Goal: Task Accomplishment & Management: Complete application form

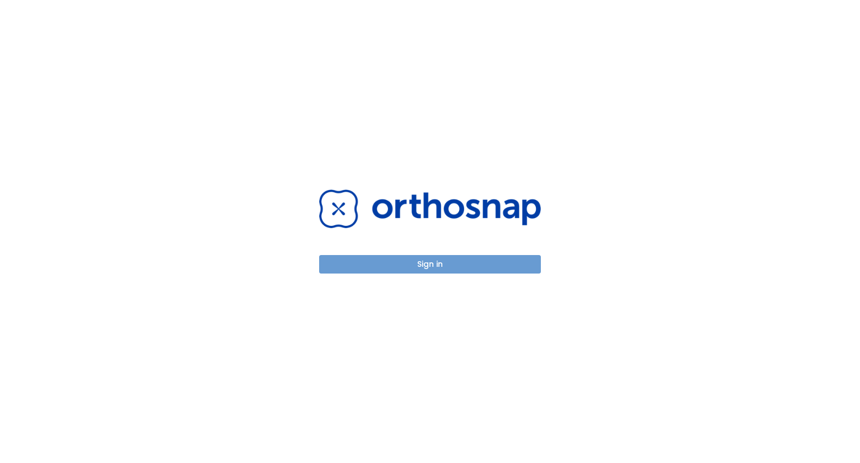
click at [420, 259] on button "Sign in" at bounding box center [430, 264] width 222 height 18
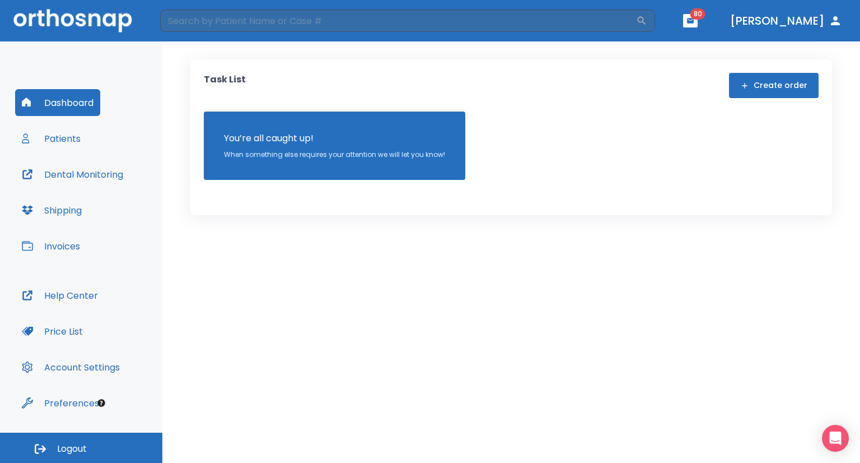
click at [357, 126] on div "You’re all caught up! When something else requires your attention we will let y…" at bounding box center [334, 145] width 261 height 68
click at [781, 85] on button "Create order" at bounding box center [774, 85] width 90 height 25
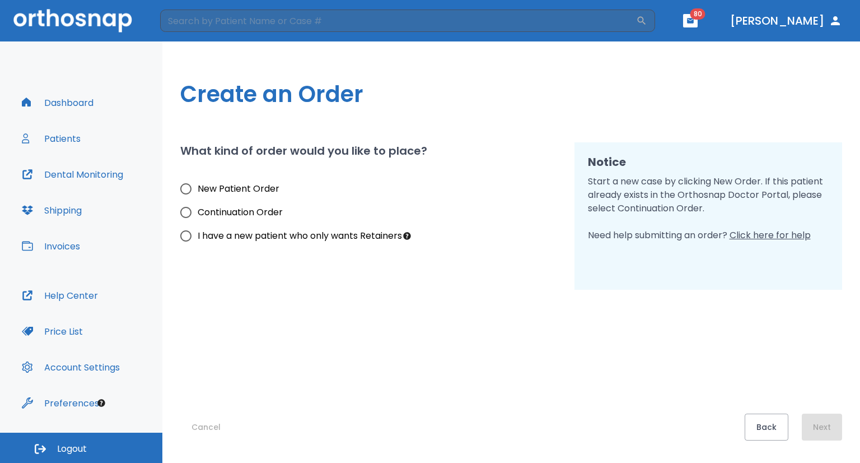
click at [253, 186] on span "New Patient Order" at bounding box center [239, 188] width 82 height 13
click at [198, 186] on input "New Patient Order" at bounding box center [186, 189] width 24 height 24
radio input "true"
click at [826, 430] on button "Next" at bounding box center [822, 426] width 40 height 27
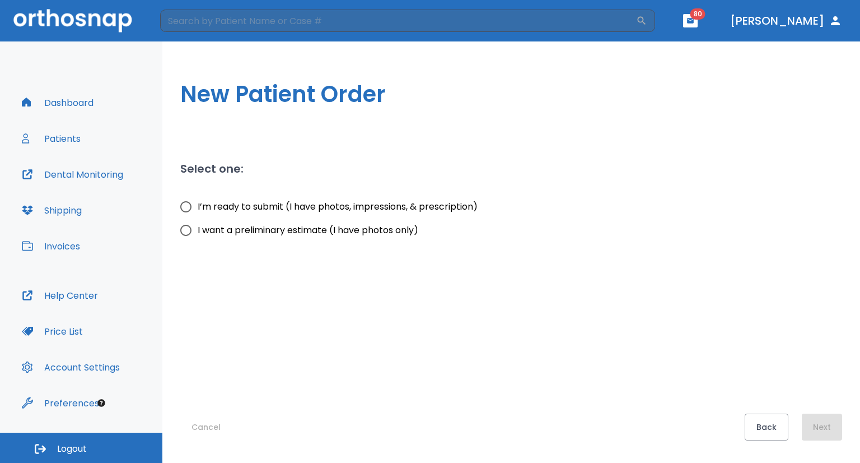
click at [347, 202] on span "I’m ready to submit (I have photos, impressions, & prescription)" at bounding box center [338, 206] width 280 height 13
click at [198, 202] on input "I’m ready to submit (I have photos, impressions, & prescription)" at bounding box center [186, 207] width 24 height 24
radio input "true"
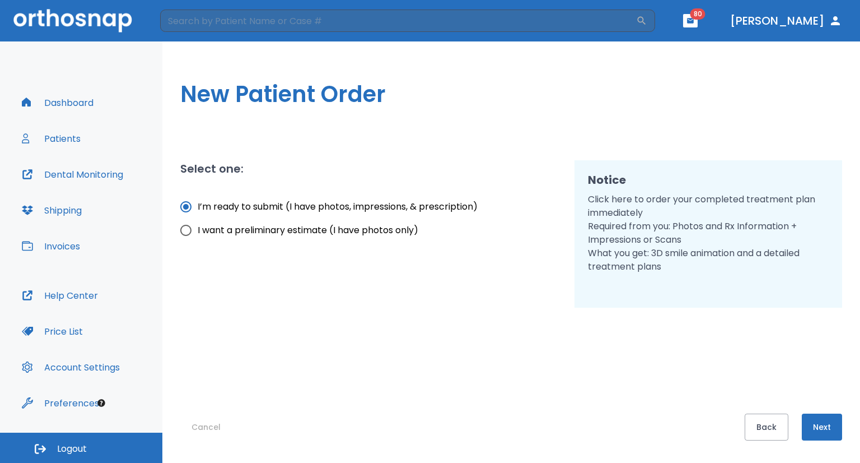
click at [816, 426] on button "Next" at bounding box center [822, 426] width 40 height 27
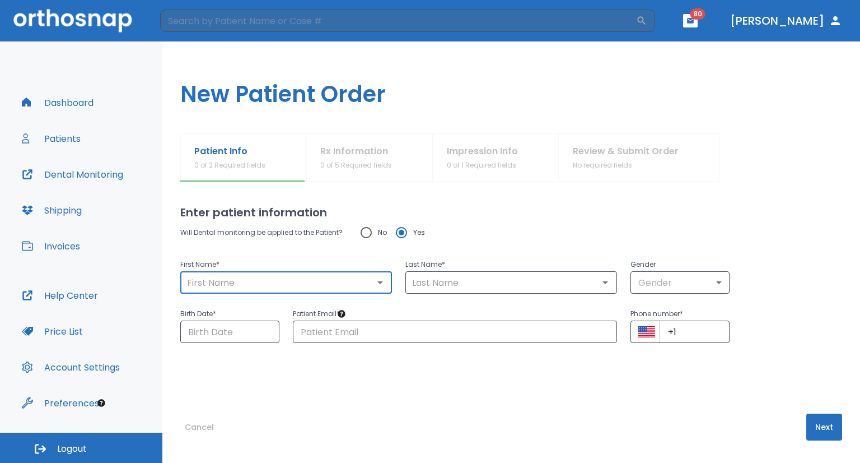
click at [313, 286] on input "text" at bounding box center [286, 282] width 205 height 16
type input "m"
type input "Mo"
click at [421, 281] on input "text" at bounding box center [511, 282] width 205 height 16
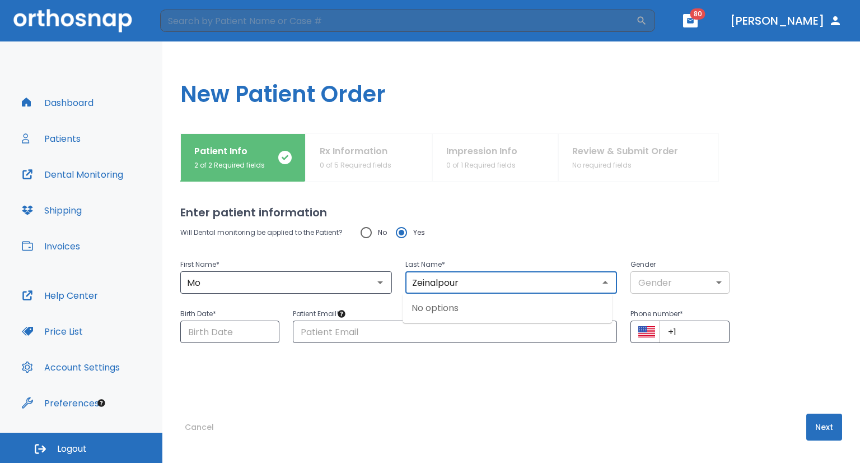
type input "Zeinalpour"
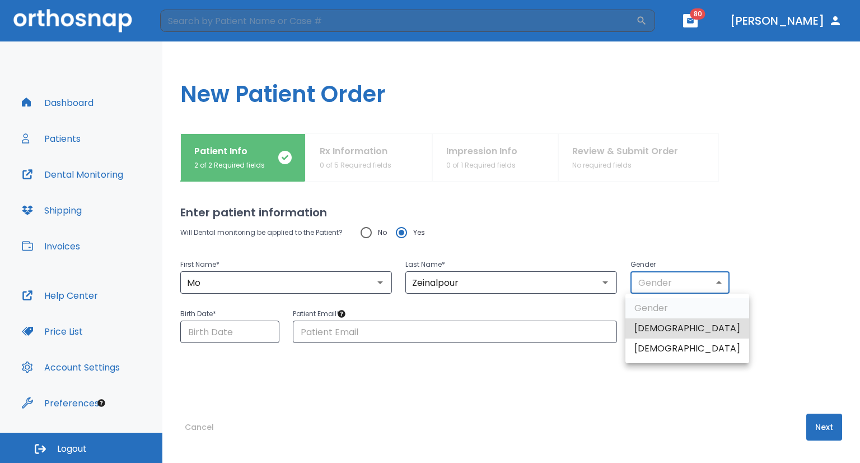
click at [669, 275] on body "​ 80 [PERSON_NAME] Dashboard Patients Dental Monitoring Shipping Invoices Help …" at bounding box center [430, 231] width 860 height 463
click at [658, 330] on li "[DEMOGRAPHIC_DATA]" at bounding box center [687, 328] width 124 height 20
type input "1"
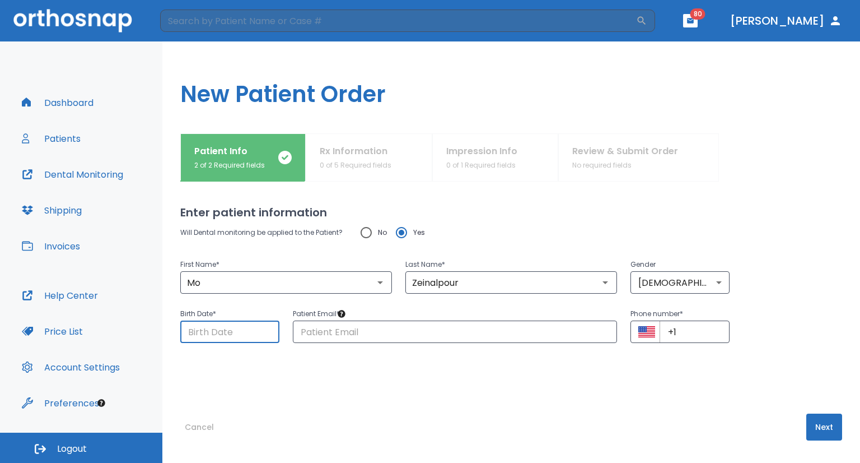
click at [244, 338] on input "Choose date" at bounding box center [229, 331] width 99 height 22
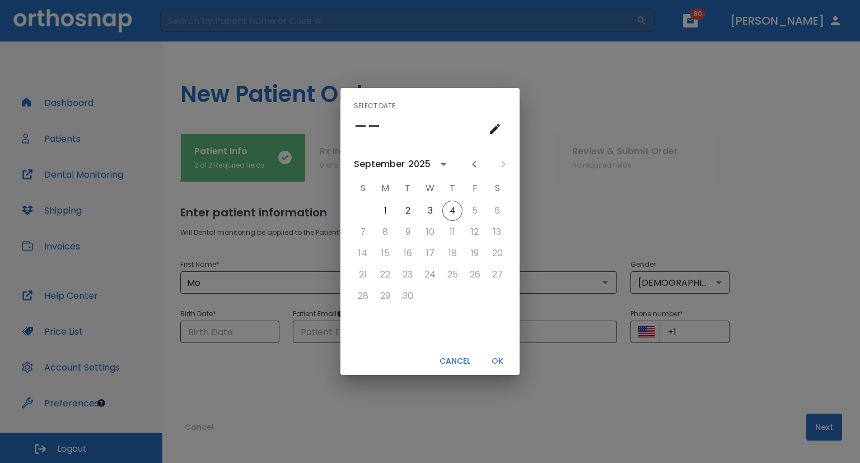
click at [422, 157] on div "2025" at bounding box center [419, 163] width 22 height 13
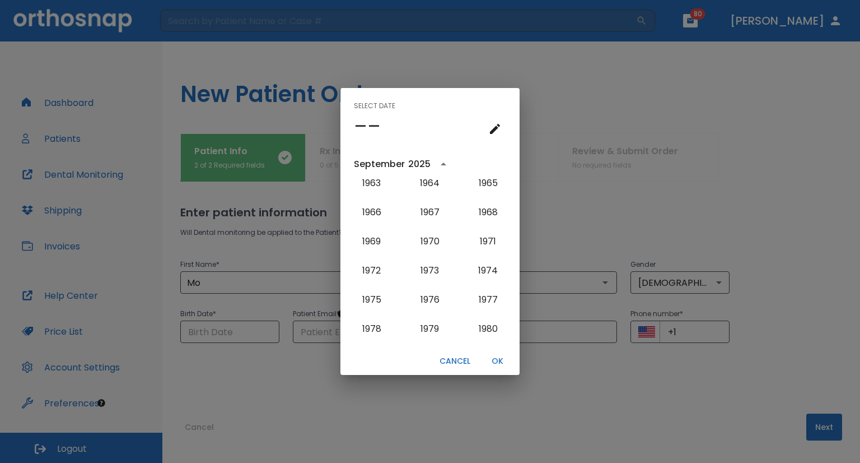
scroll to position [620, 0]
click at [427, 269] on button "1973" at bounding box center [430, 270] width 40 height 20
type input "[DATE]"
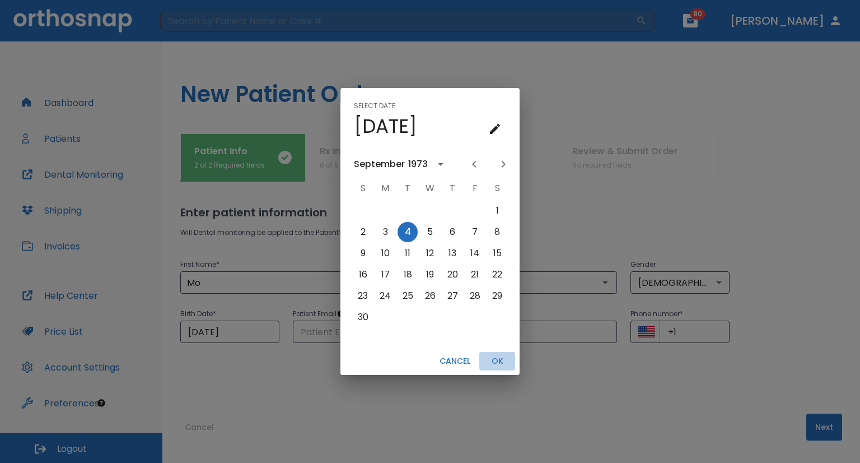
click at [499, 361] on button "OK" at bounding box center [497, 361] width 36 height 18
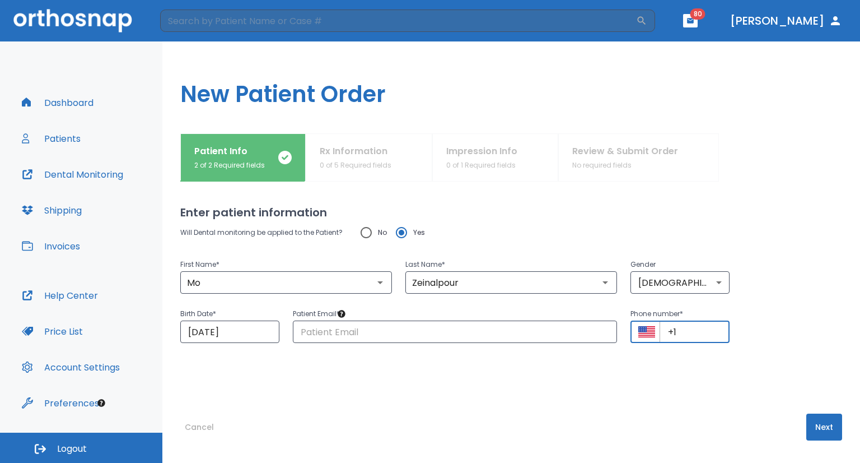
click at [697, 331] on input "+1" at bounding box center [695, 331] width 70 height 22
type input "[PHONE_NUMBER]"
click at [819, 419] on button "Next" at bounding box center [824, 426] width 36 height 27
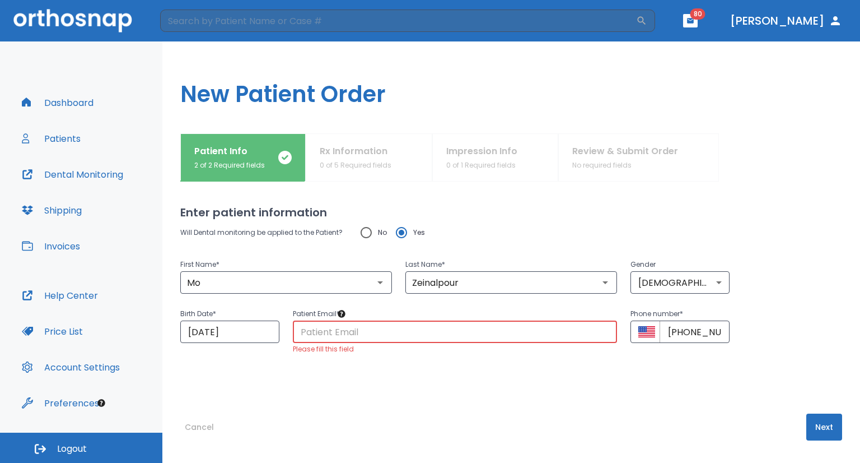
click at [516, 342] on input "text" at bounding box center [455, 331] width 324 height 22
type input "[EMAIL_ADDRESS][DOMAIN_NAME]"
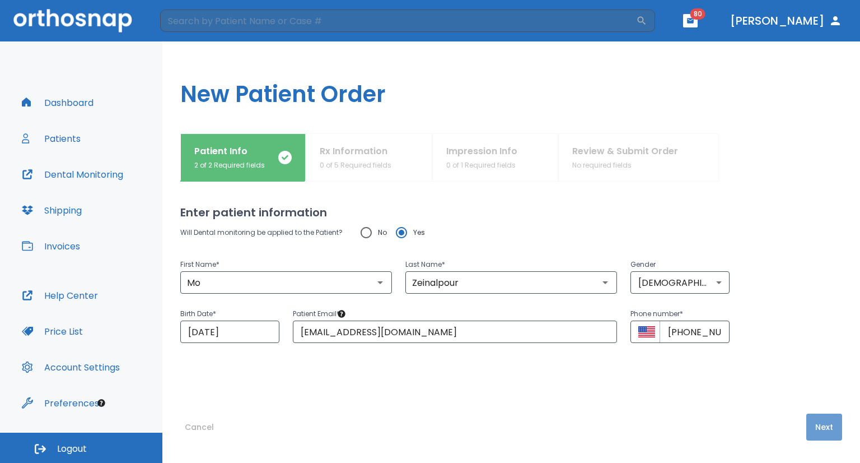
click at [806, 426] on button "Next" at bounding box center [824, 426] width 36 height 27
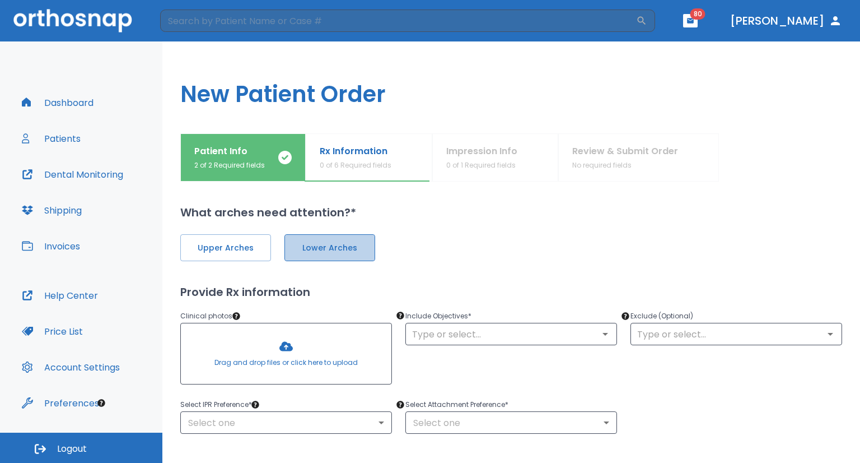
click at [352, 249] on span "Lower Arches" at bounding box center [329, 248] width 67 height 12
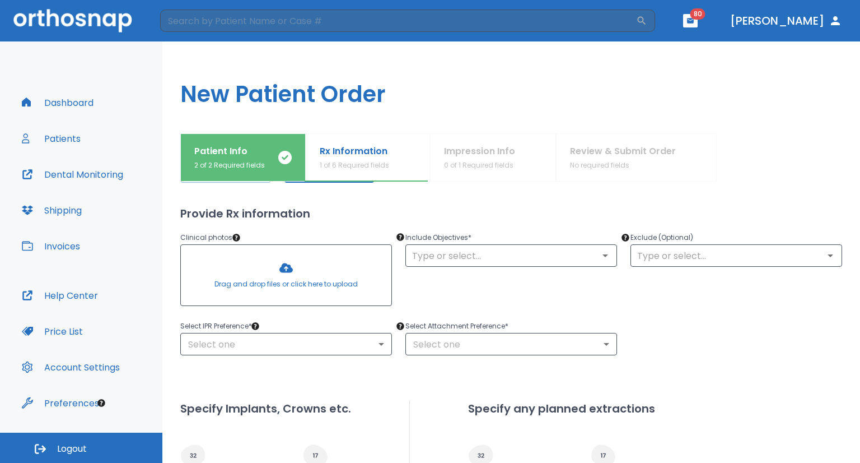
scroll to position [78, 0]
click at [324, 272] on div at bounding box center [286, 275] width 211 height 60
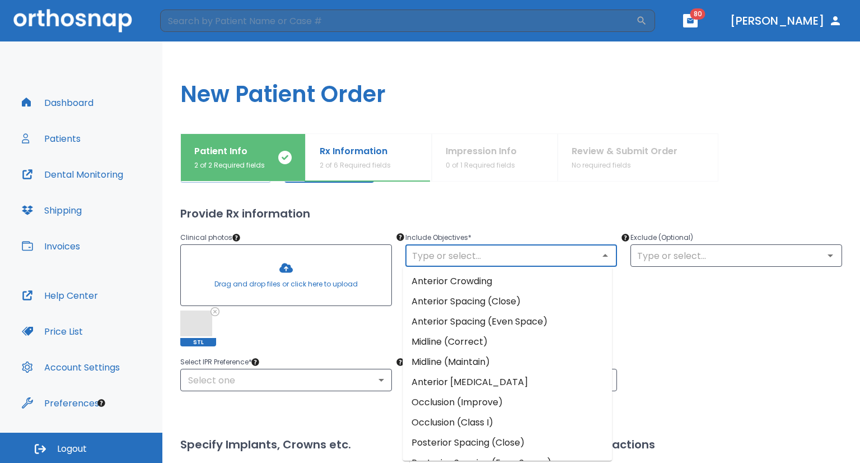
click at [462, 258] on input "text" at bounding box center [511, 255] width 205 height 16
click at [497, 278] on li "Anterior Crowding" at bounding box center [507, 281] width 209 height 20
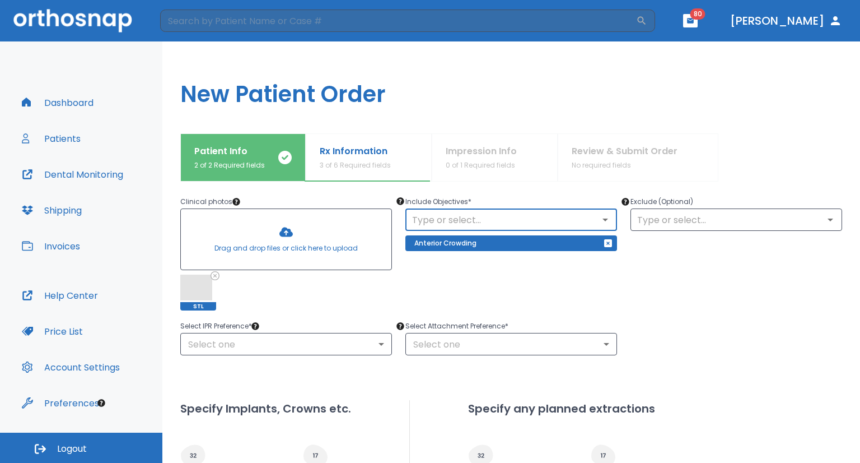
scroll to position [115, 0]
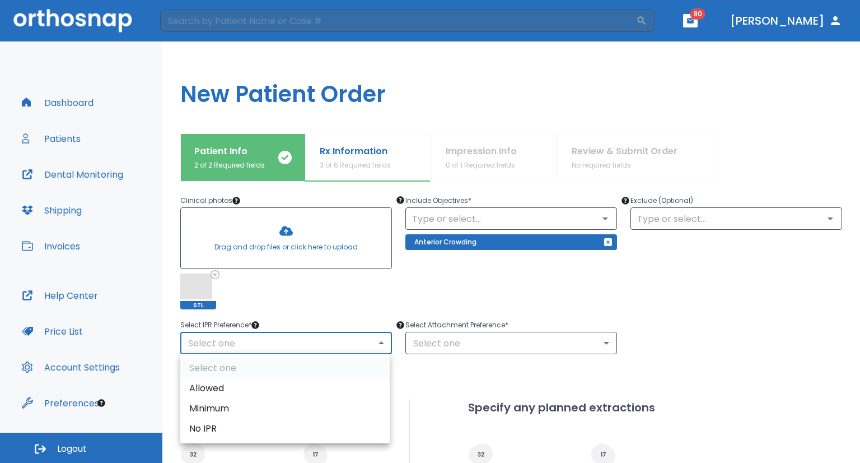
click at [312, 345] on body "​ 80 [PERSON_NAME] Dashboard Patients Dental Monitoring Shipping Invoices Help …" at bounding box center [430, 231] width 860 height 463
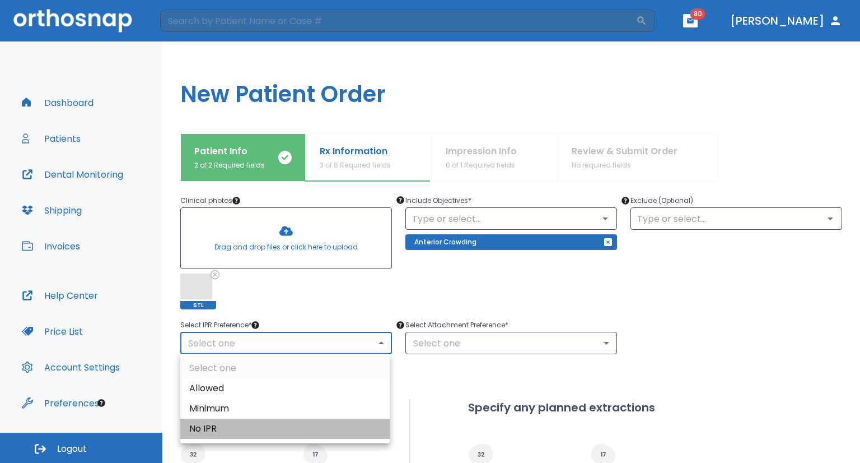
click at [251, 424] on li "No IPR" at bounding box center [284, 428] width 209 height 20
type input "0"
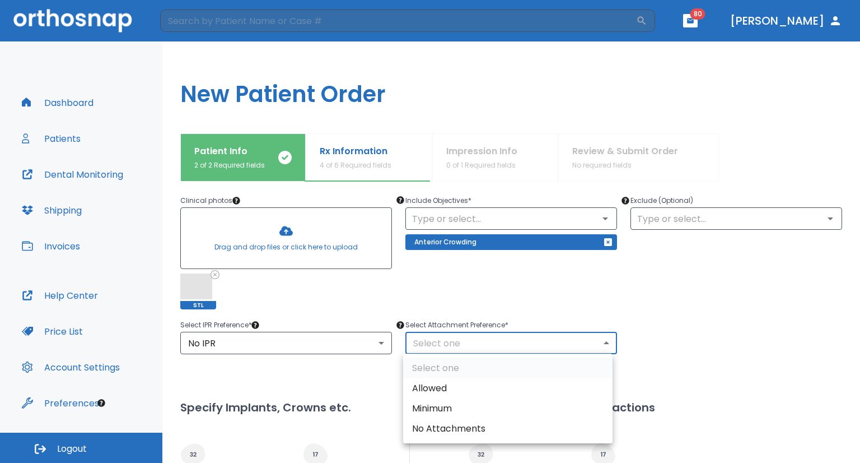
click at [460, 334] on body "​ 80 [PERSON_NAME] Dashboard Patients Dental Monitoring Shipping Invoices Help …" at bounding box center [430, 231] width 860 height 463
click at [453, 388] on li "Allowed" at bounding box center [507, 388] width 209 height 20
type input "1"
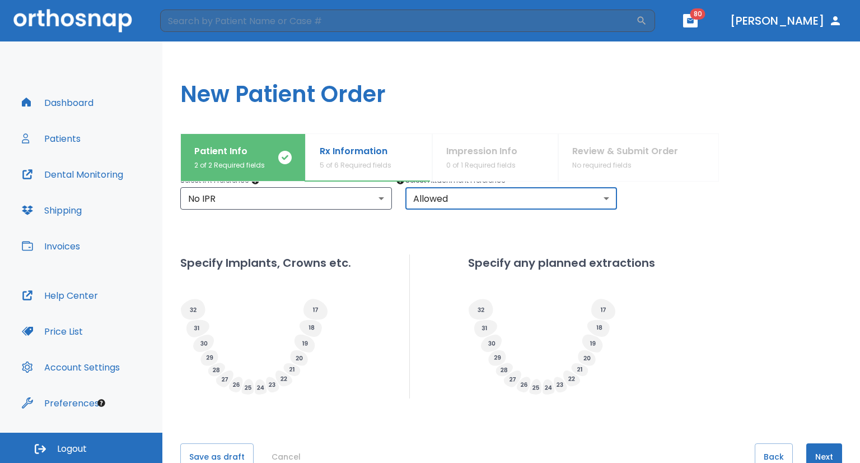
scroll to position [289, 0]
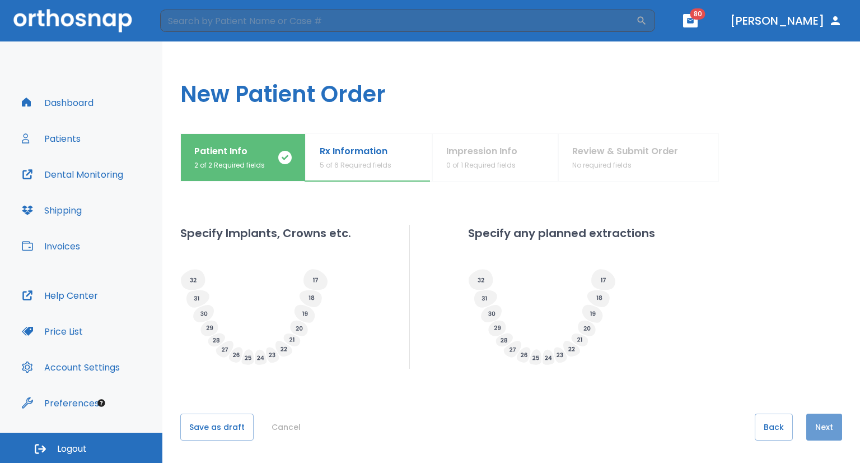
click at [811, 421] on button "Next" at bounding box center [824, 426] width 36 height 27
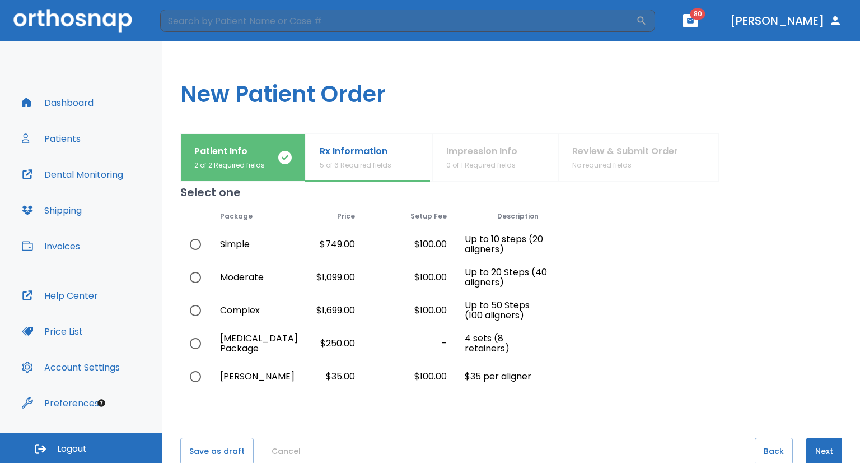
scroll to position [21, 0]
click at [188, 312] on input "radio" at bounding box center [196, 309] width 24 height 24
radio input "true"
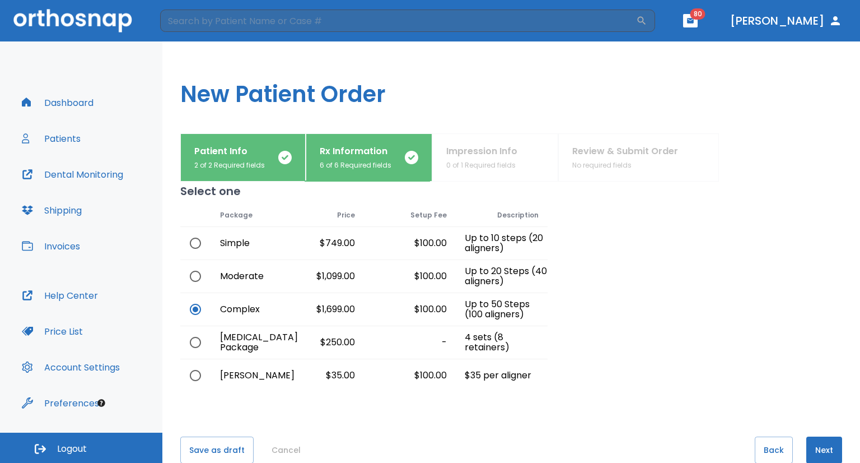
scroll to position [44, 0]
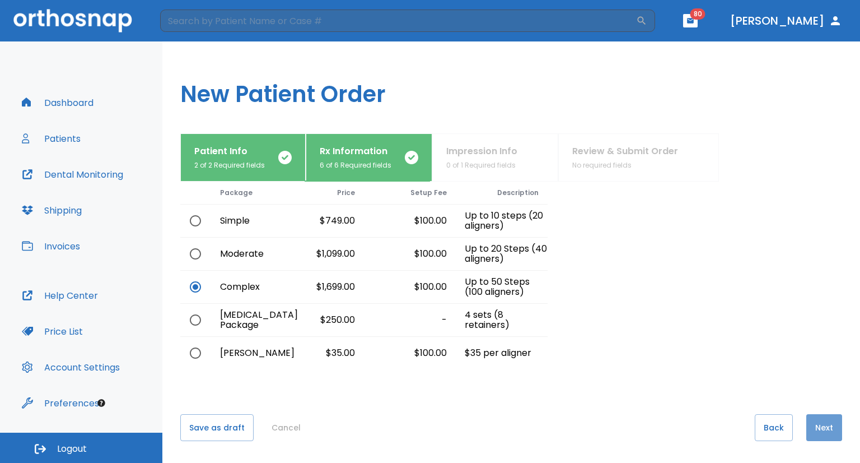
click at [813, 419] on button "Next" at bounding box center [824, 427] width 36 height 27
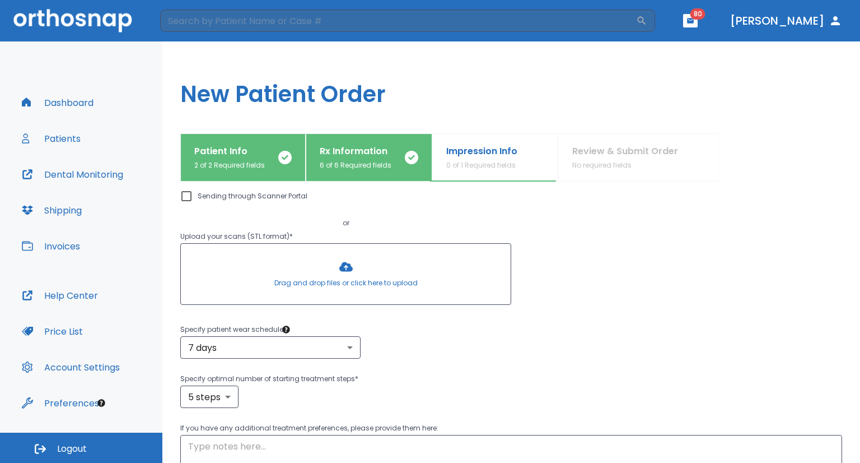
scroll to position [101, 0]
click at [338, 262] on div at bounding box center [346, 271] width 330 height 60
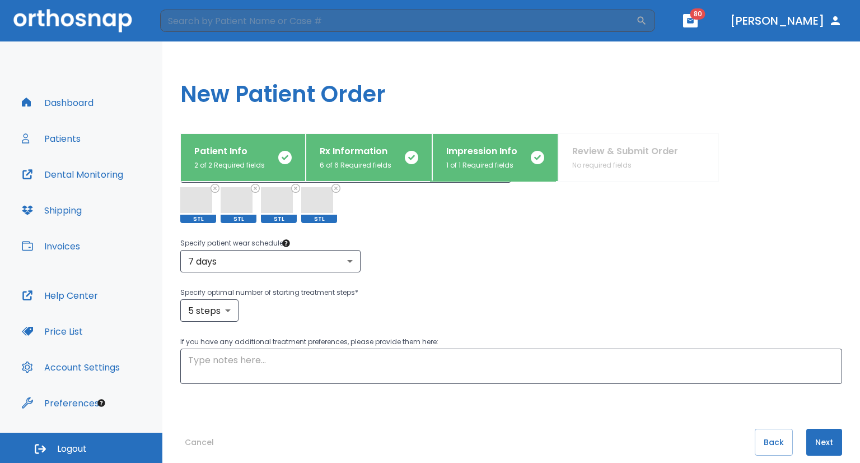
scroll to position [236, 0]
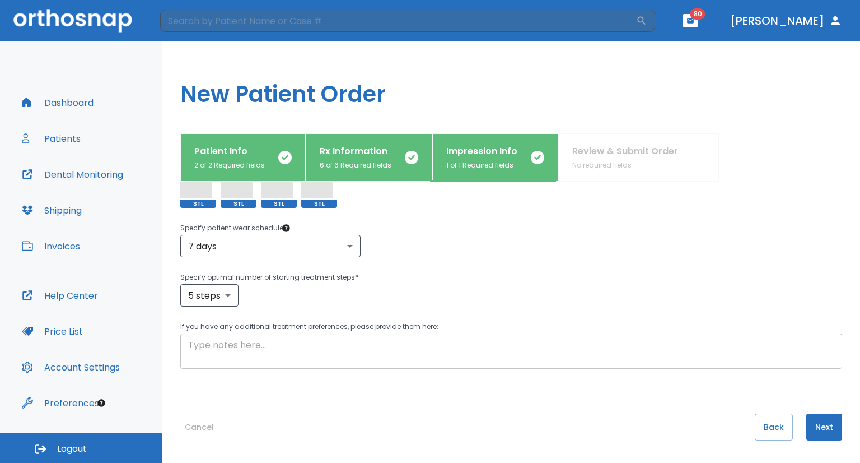
click at [443, 338] on textarea at bounding box center [511, 351] width 646 height 26
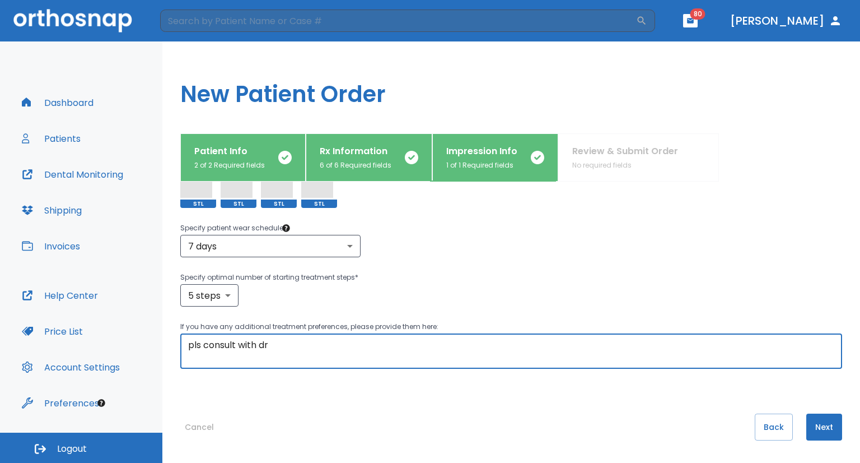
type textarea "pls consult with dr"
click at [821, 423] on button "Next" at bounding box center [824, 426] width 36 height 27
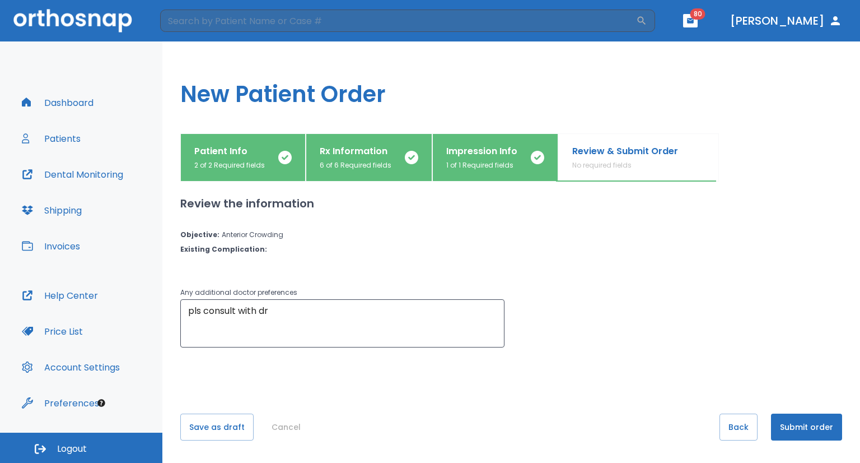
scroll to position [0, 0]
click at [787, 423] on button "Submit order" at bounding box center [806, 426] width 71 height 27
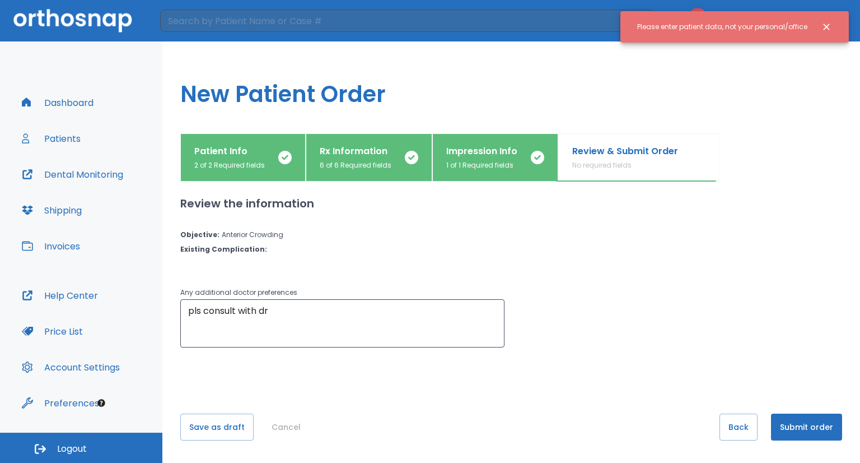
click at [717, 27] on div "Please enter patient data, not your personal/office" at bounding box center [722, 26] width 170 height 19
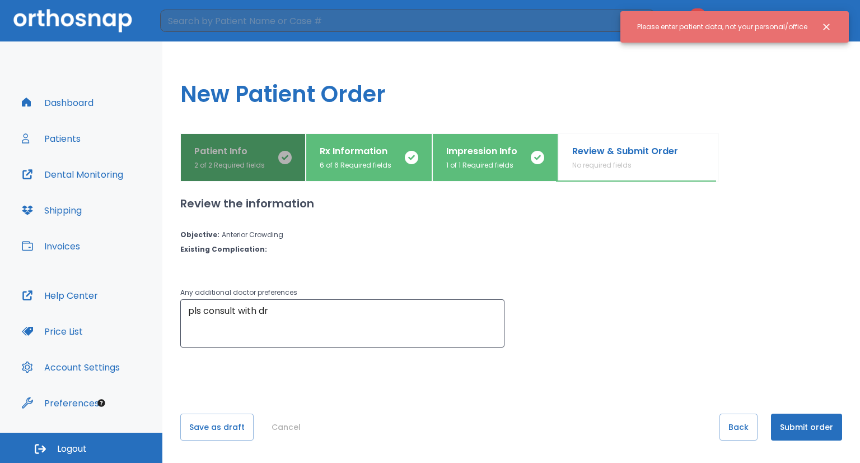
click at [251, 157] on p "Patient Info" at bounding box center [229, 150] width 71 height 13
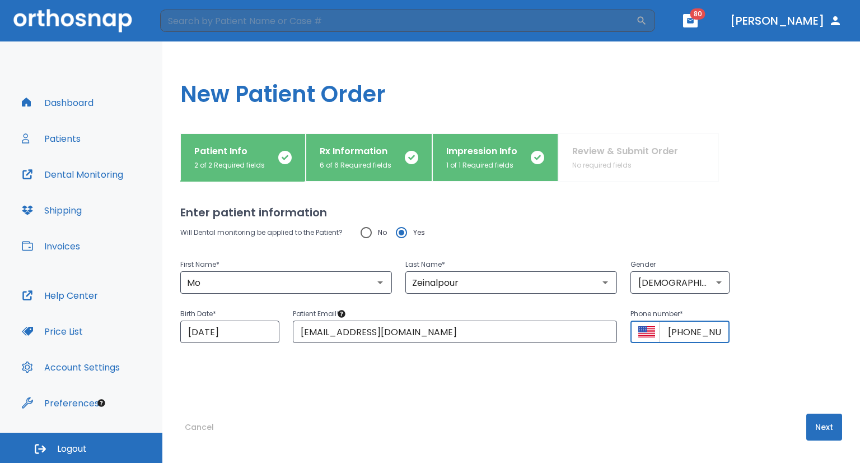
click at [699, 326] on input "[PHONE_NUMBER]" at bounding box center [695, 331] width 70 height 22
type input "[PHONE_NUMBER]"
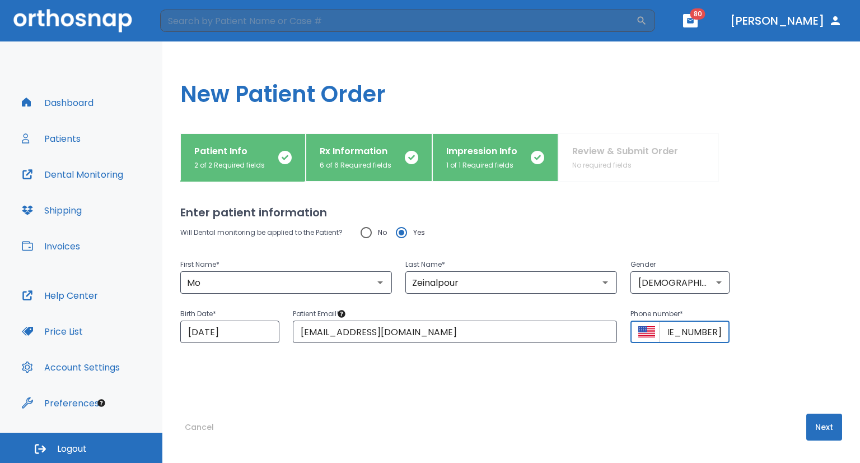
scroll to position [0, 0]
click at [818, 419] on button "Next" at bounding box center [824, 426] width 36 height 27
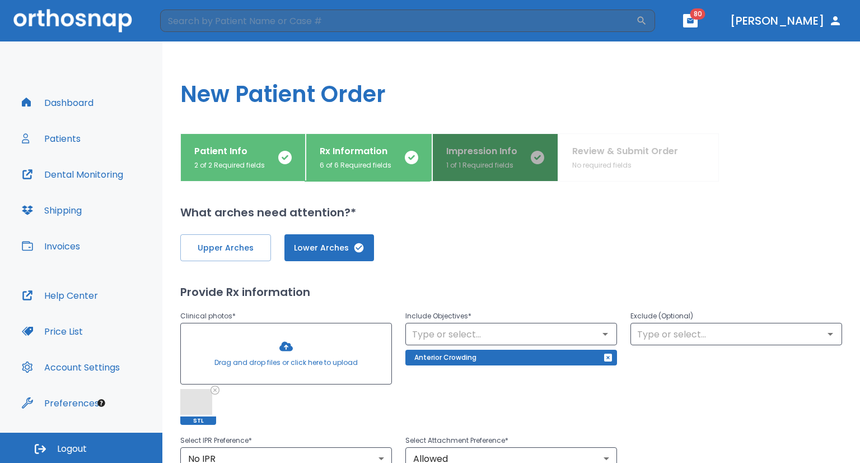
click at [499, 173] on button "Impression Info 1 of 1 Required fields" at bounding box center [495, 157] width 126 height 48
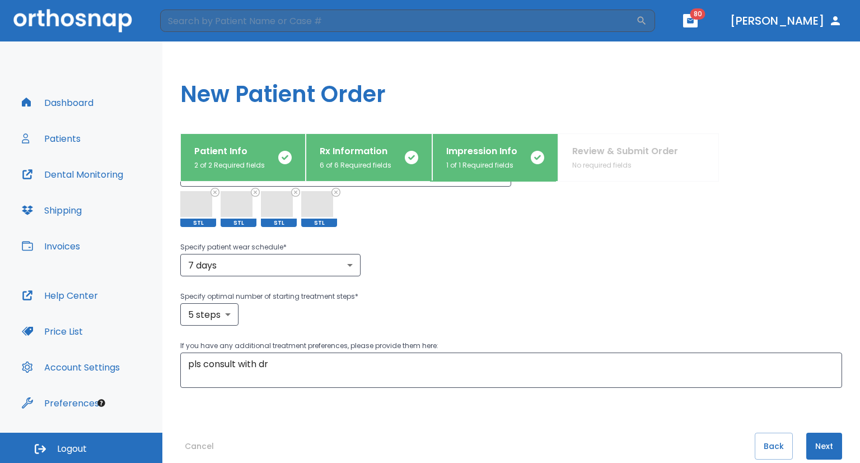
scroll to position [222, 0]
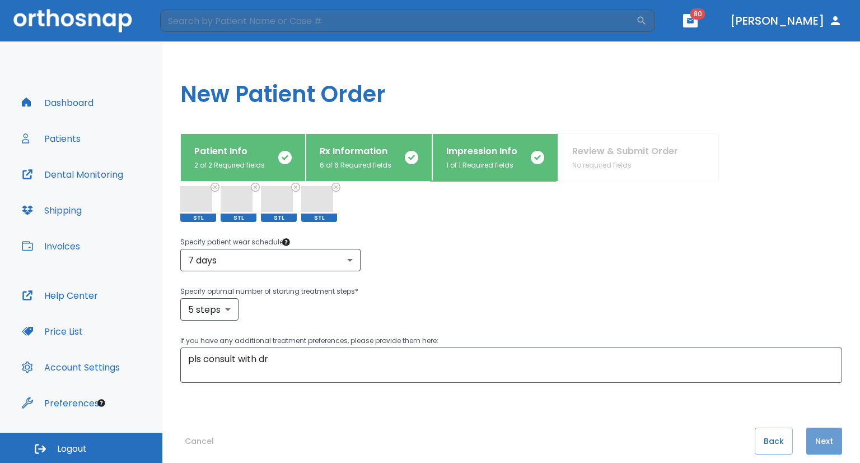
click at [806, 433] on button "Next" at bounding box center [824, 440] width 36 height 27
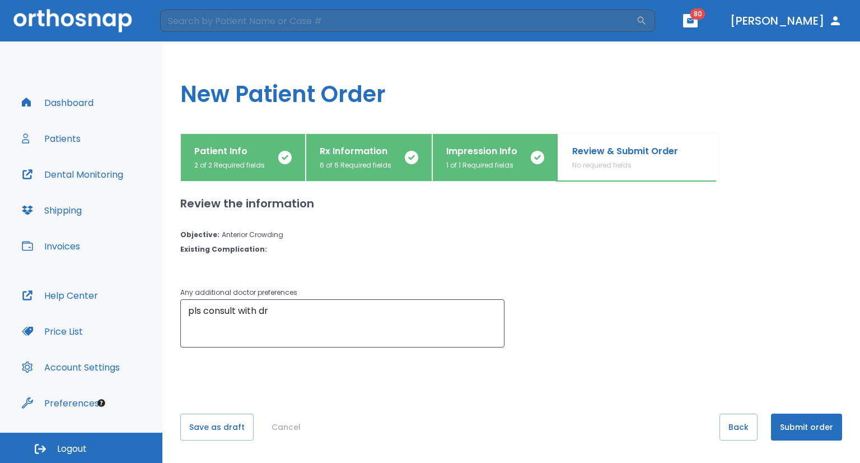
scroll to position [0, 0]
click at [806, 433] on button "Submit order" at bounding box center [806, 426] width 71 height 27
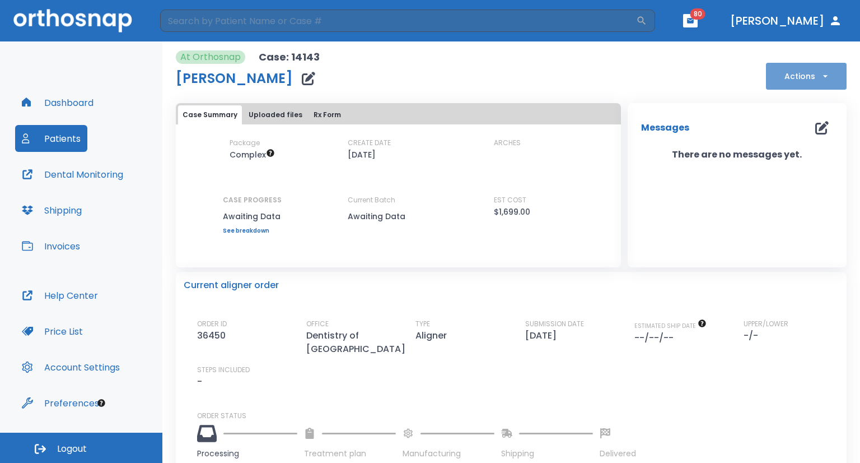
click at [783, 74] on button "Actions" at bounding box center [806, 76] width 81 height 27
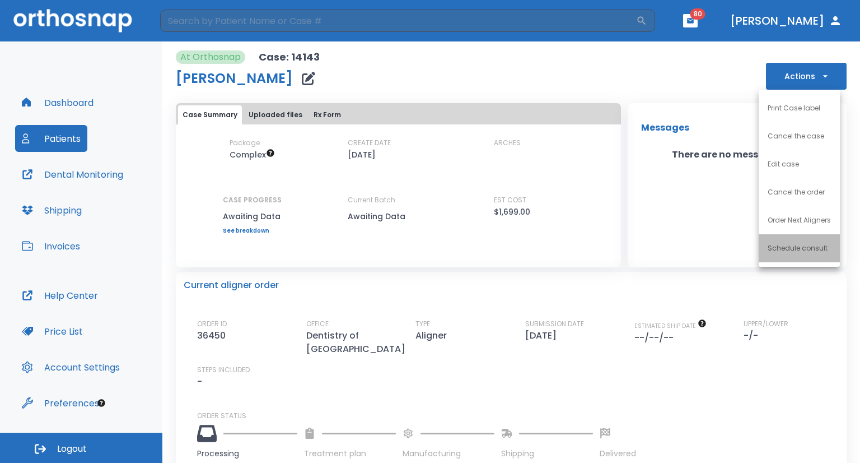
click at [792, 247] on p "Schedule consult" at bounding box center [798, 248] width 60 height 10
